Goal: Navigation & Orientation: Find specific page/section

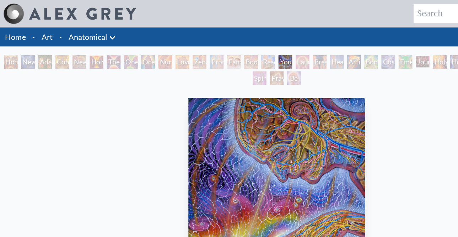
click at [40, 32] on link "Art" at bounding box center [38, 31] width 9 height 10
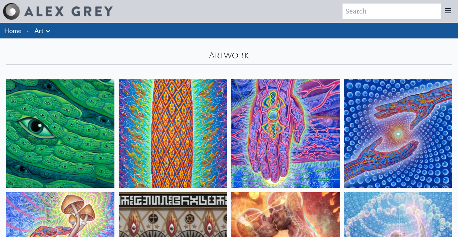
click at [48, 32] on icon at bounding box center [48, 31] width 9 height 9
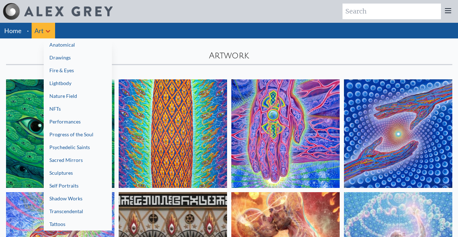
click at [56, 95] on link "Nature Field" at bounding box center [78, 96] width 68 height 13
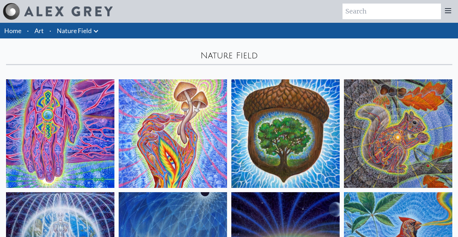
click at [265, 128] on img at bounding box center [285, 133] width 108 height 108
